Goal: Browse casually

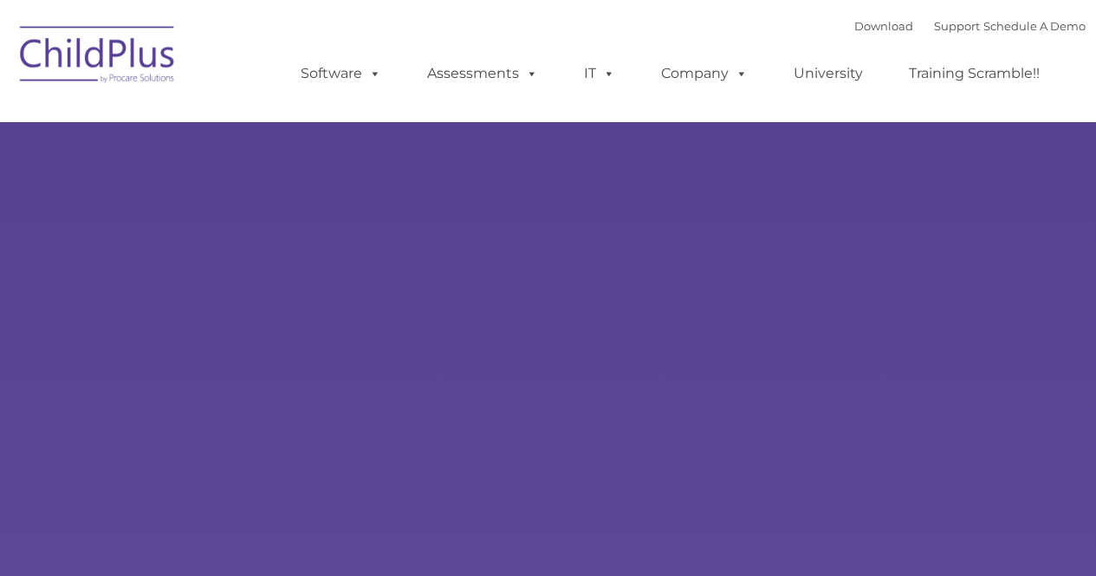
select select "MEDIUM"
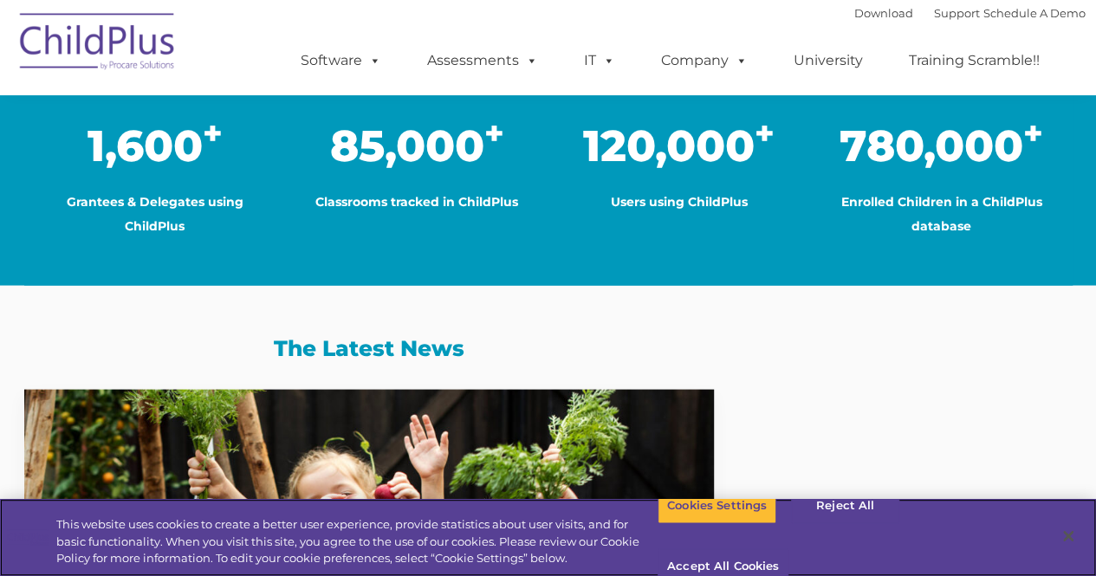
scroll to position [1466, 0]
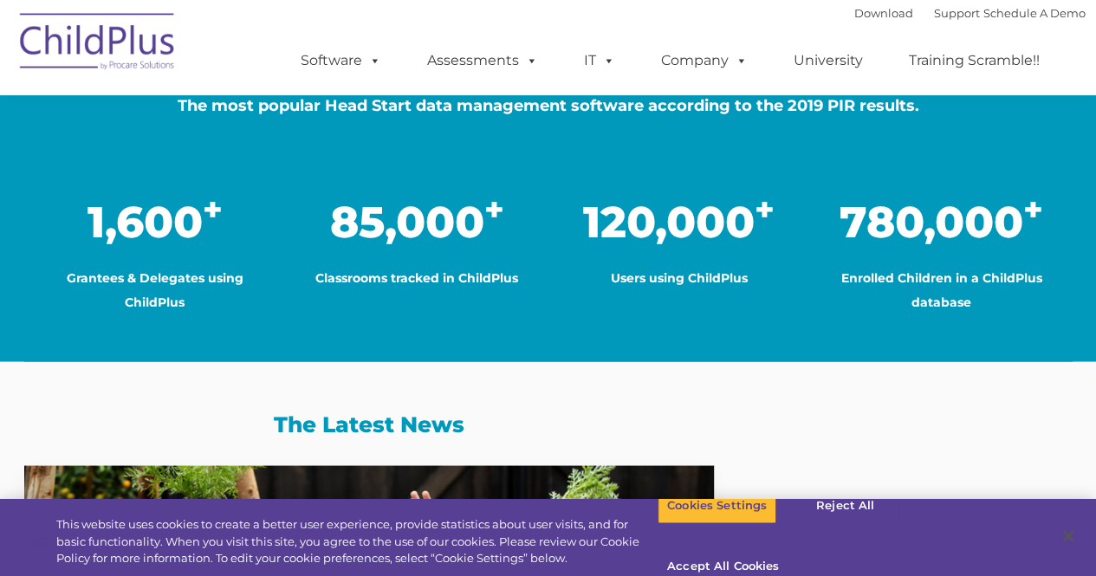
click at [106, 46] on img at bounding box center [97, 44] width 173 height 87
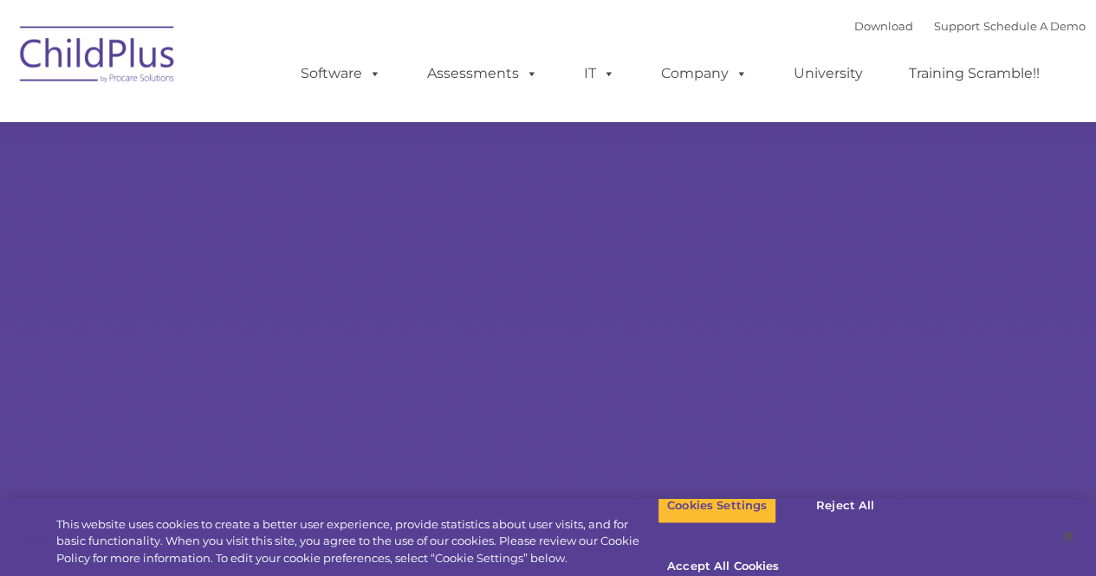
select select "MEDIUM"
